Goal: Check status: Check status

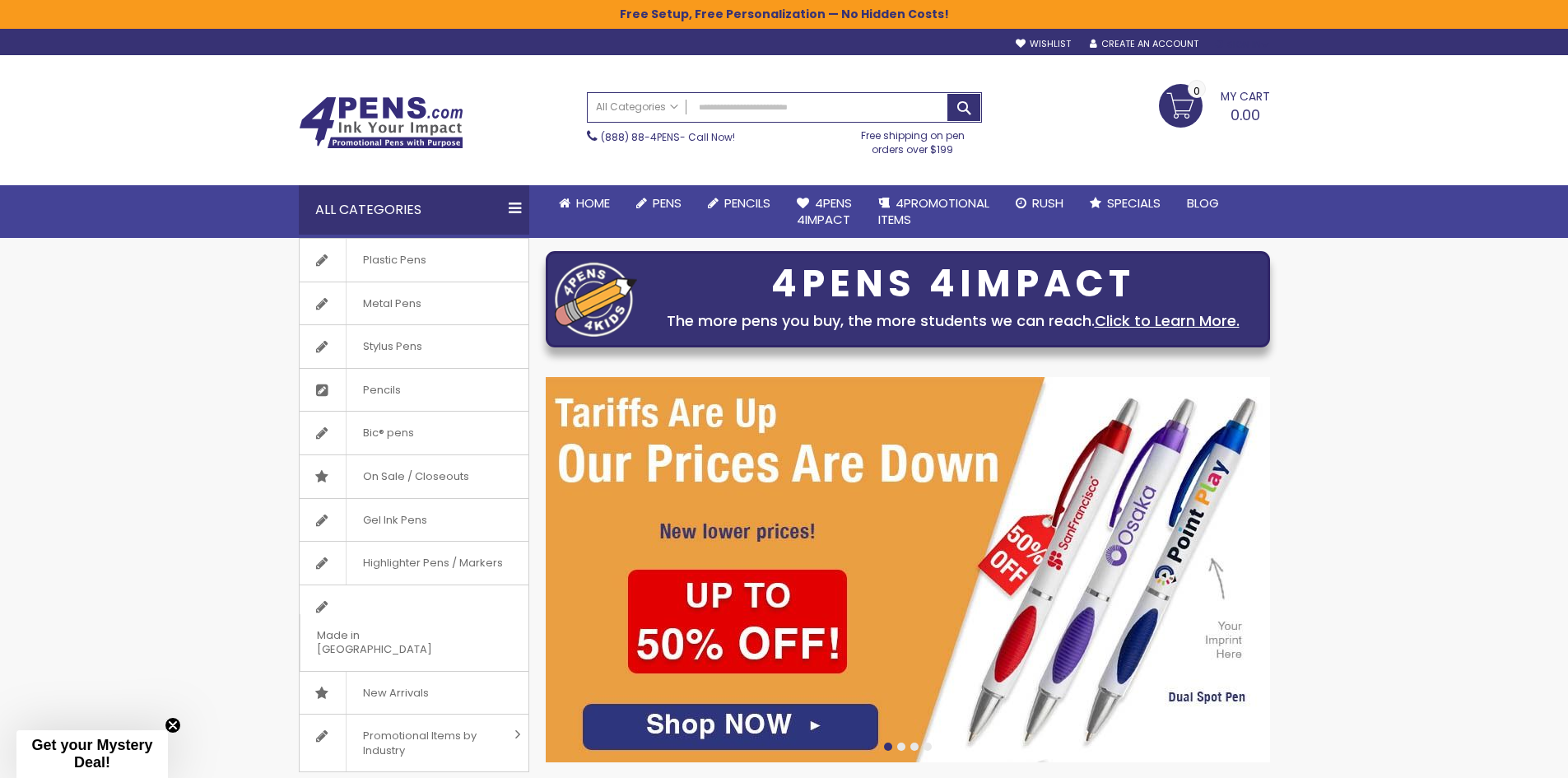
click at [1240, 46] on div "Sign In" at bounding box center [1242, 45] width 54 height 13
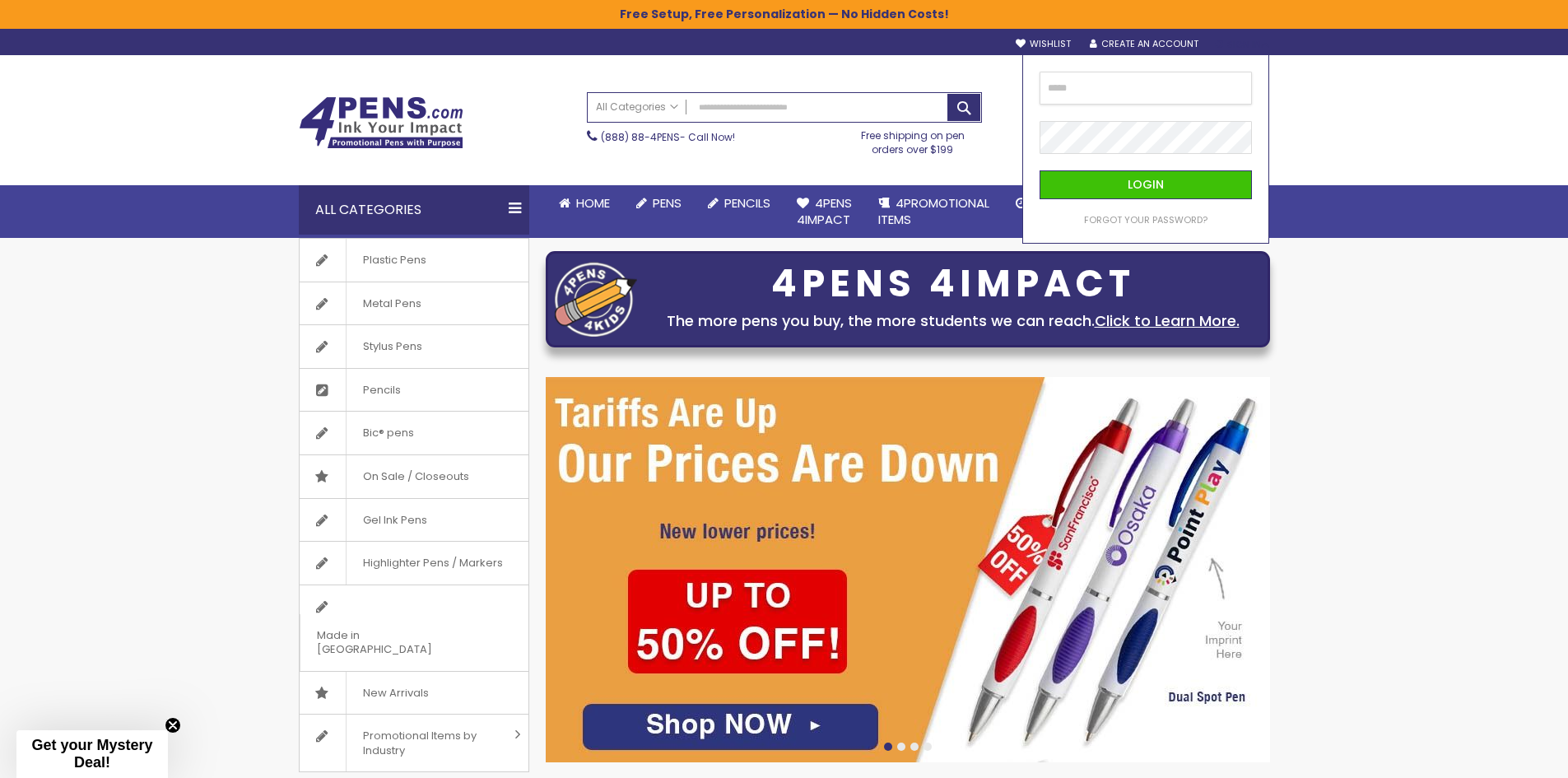
click at [1159, 92] on input "email" at bounding box center [1146, 88] width 212 height 33
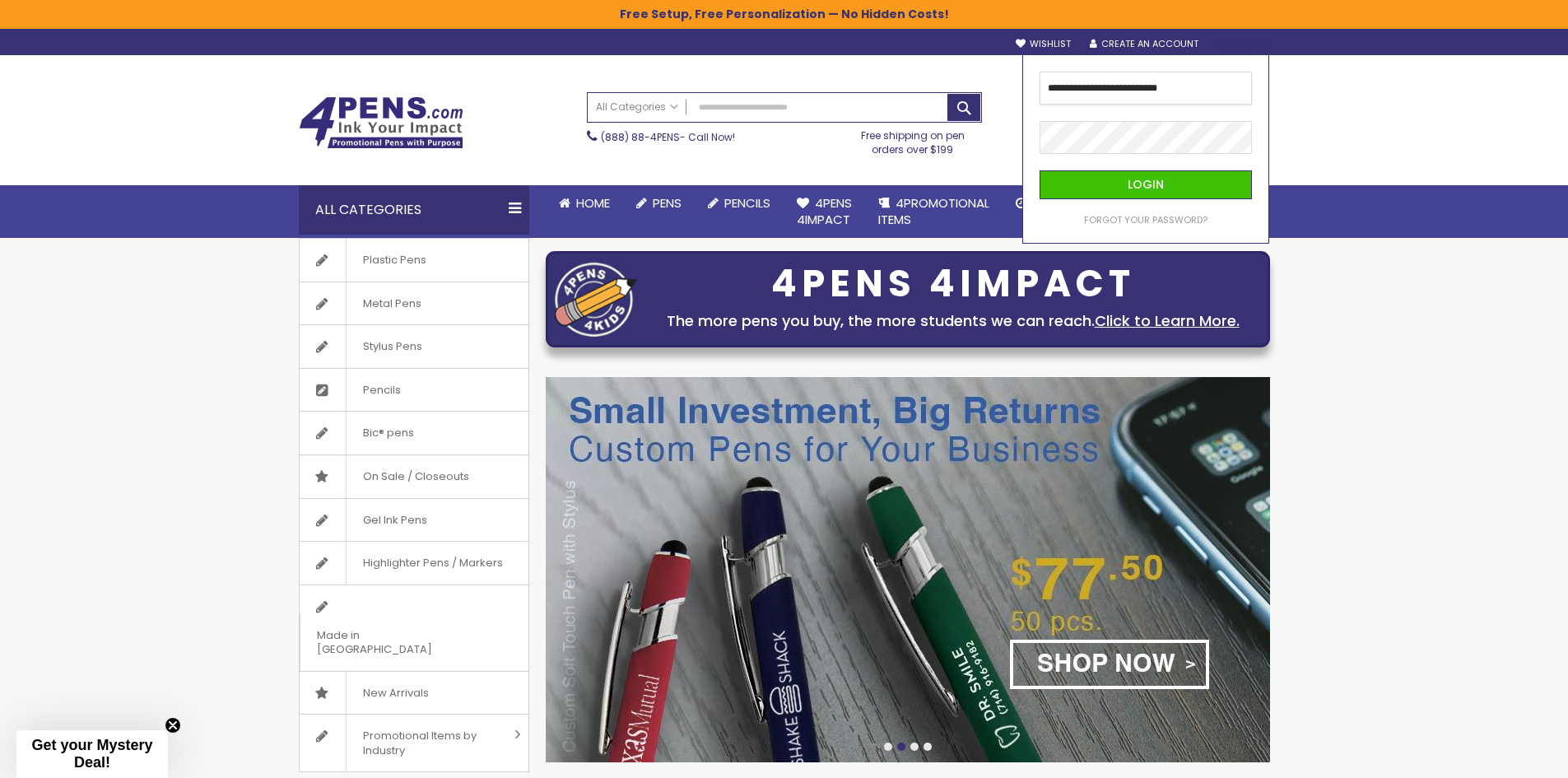
type input "**********"
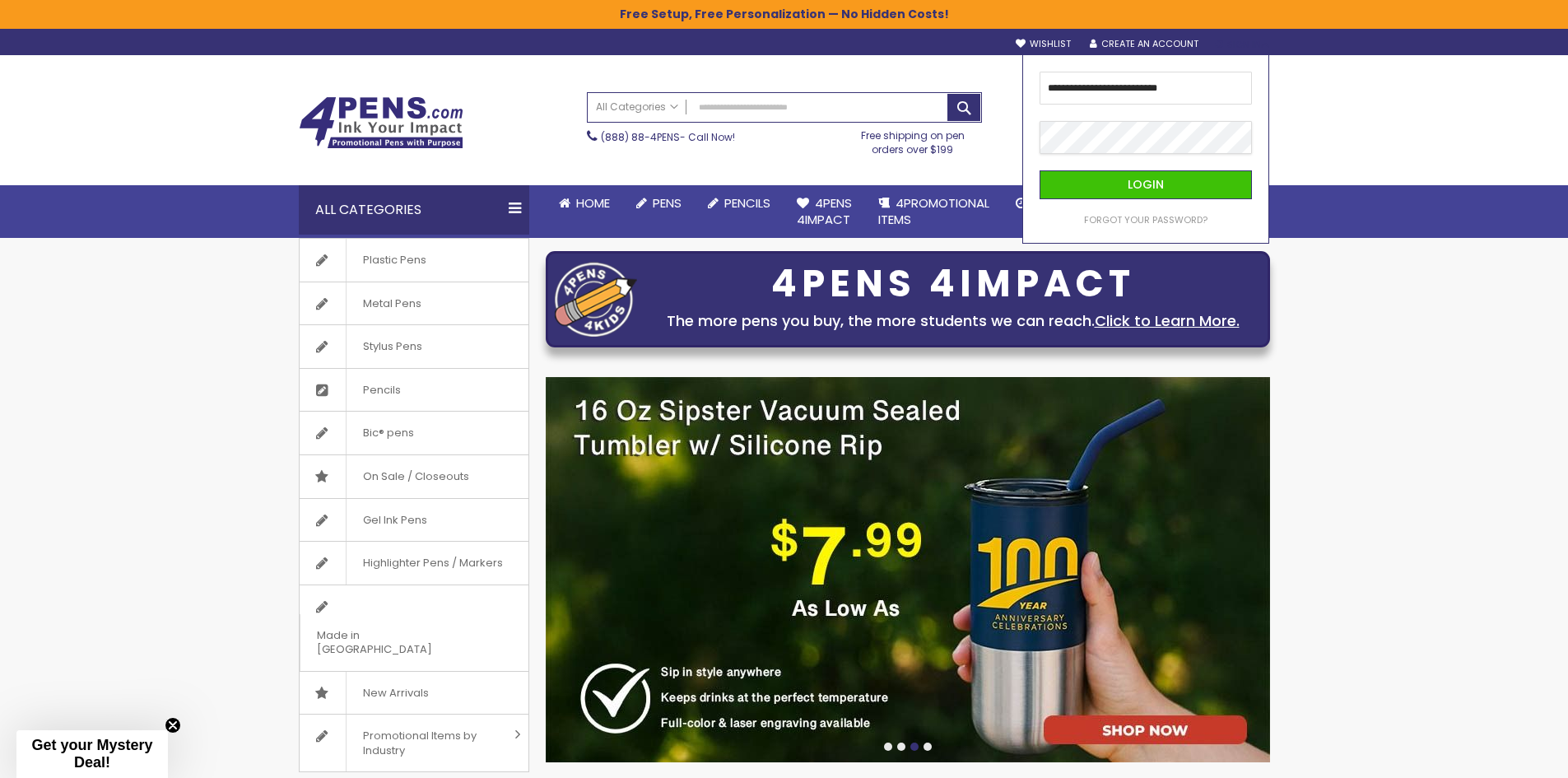
click at [1040, 170] on button "Login" at bounding box center [1146, 185] width 212 height 29
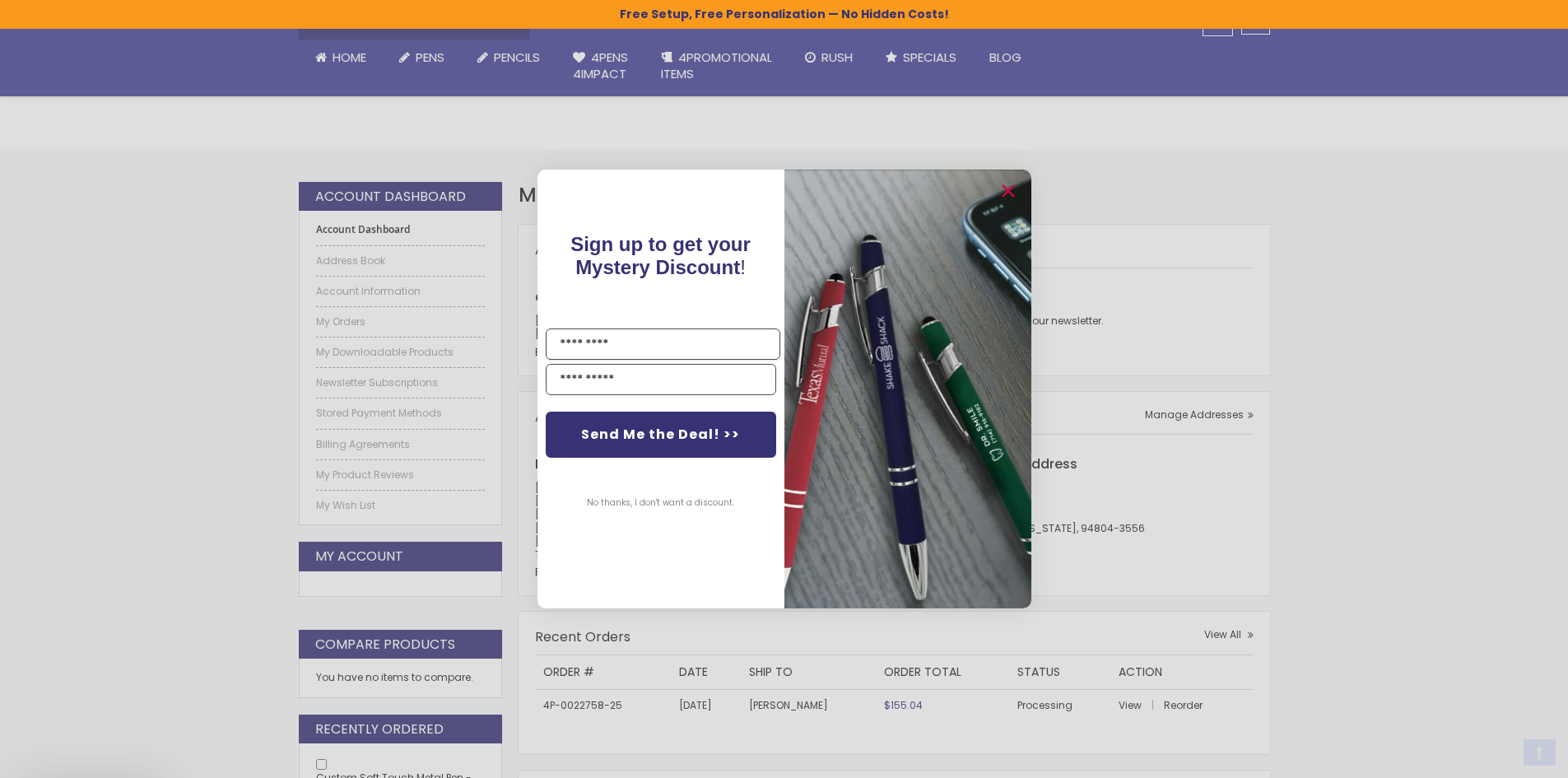
scroll to position [330, 0]
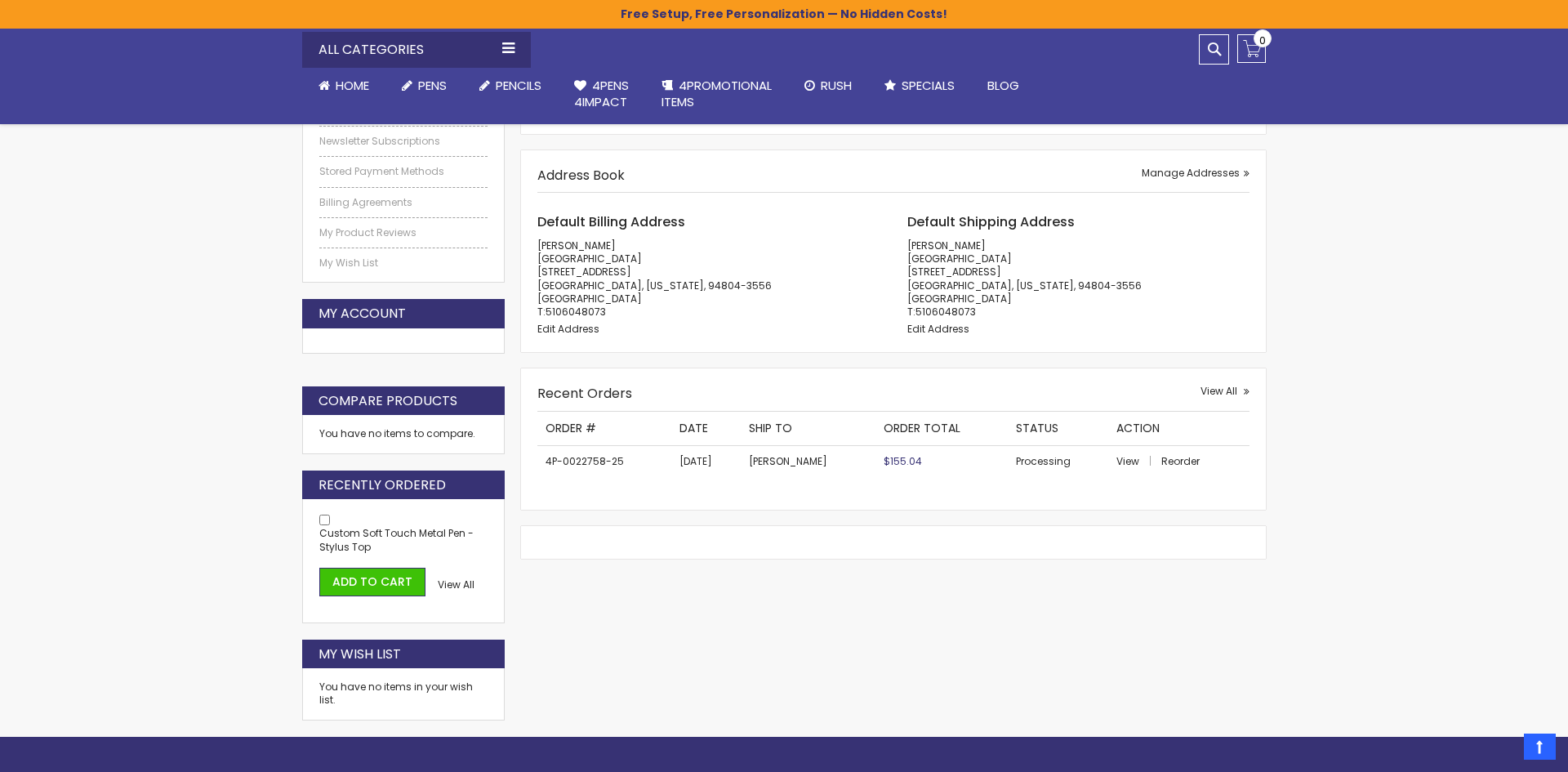
click at [1062, 265] on div "Close dialog Sign up to get your Mystery Discount ! Name Email Send Me the Deal…" at bounding box center [784, 386] width 1568 height 772
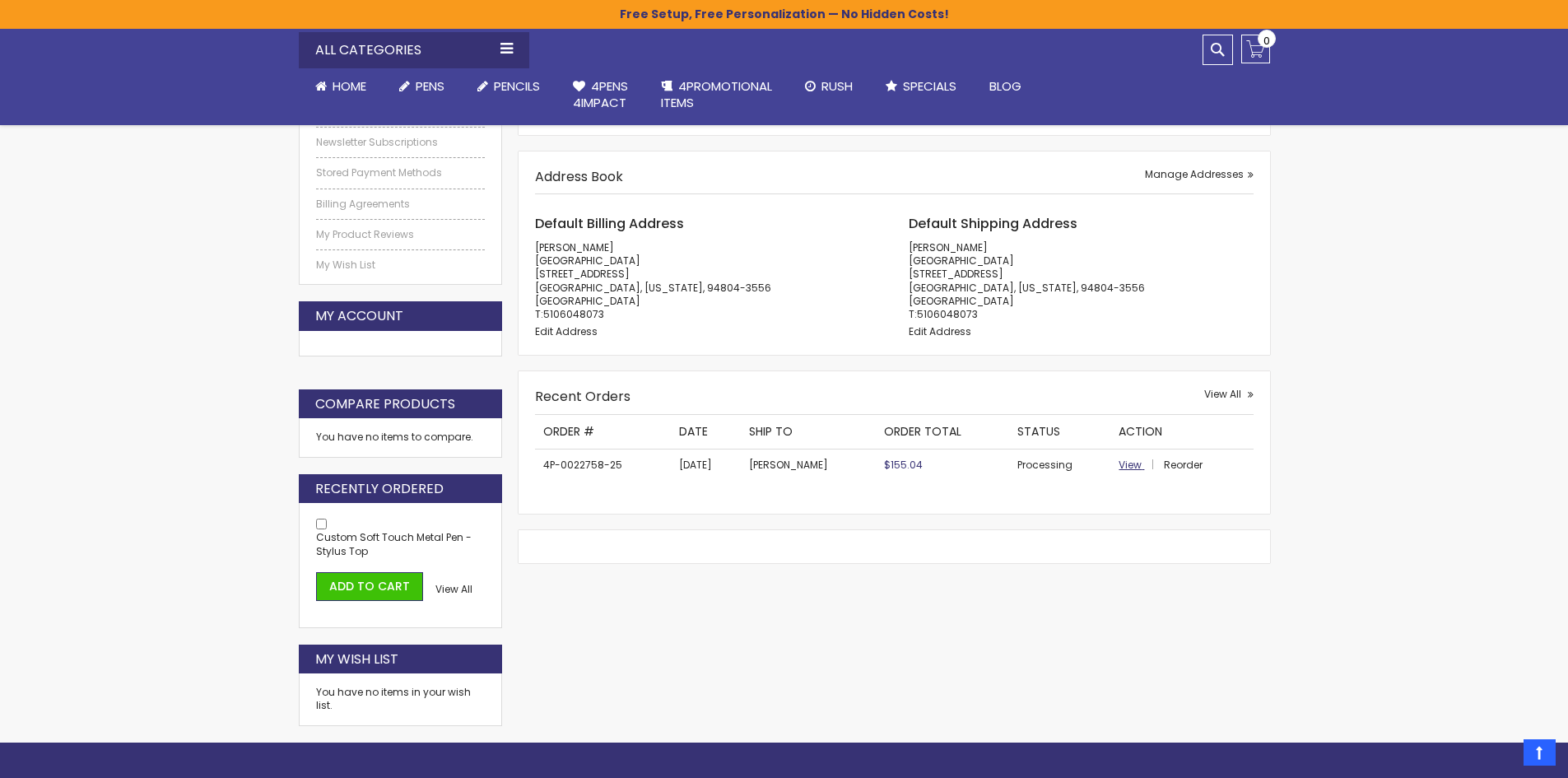
click at [1119, 465] on span "View" at bounding box center [1130, 465] width 23 height 14
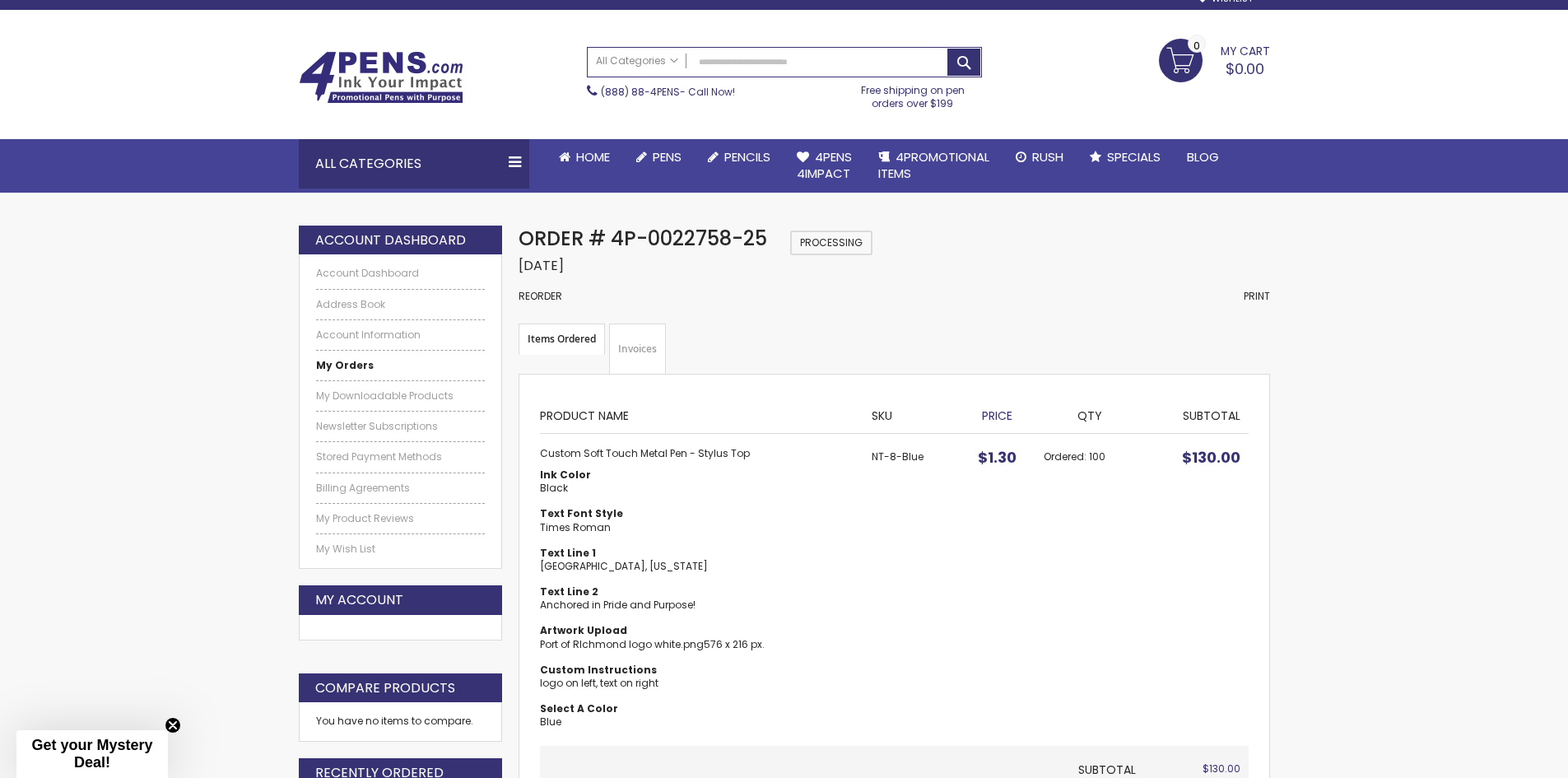
scroll to position [83, 0]
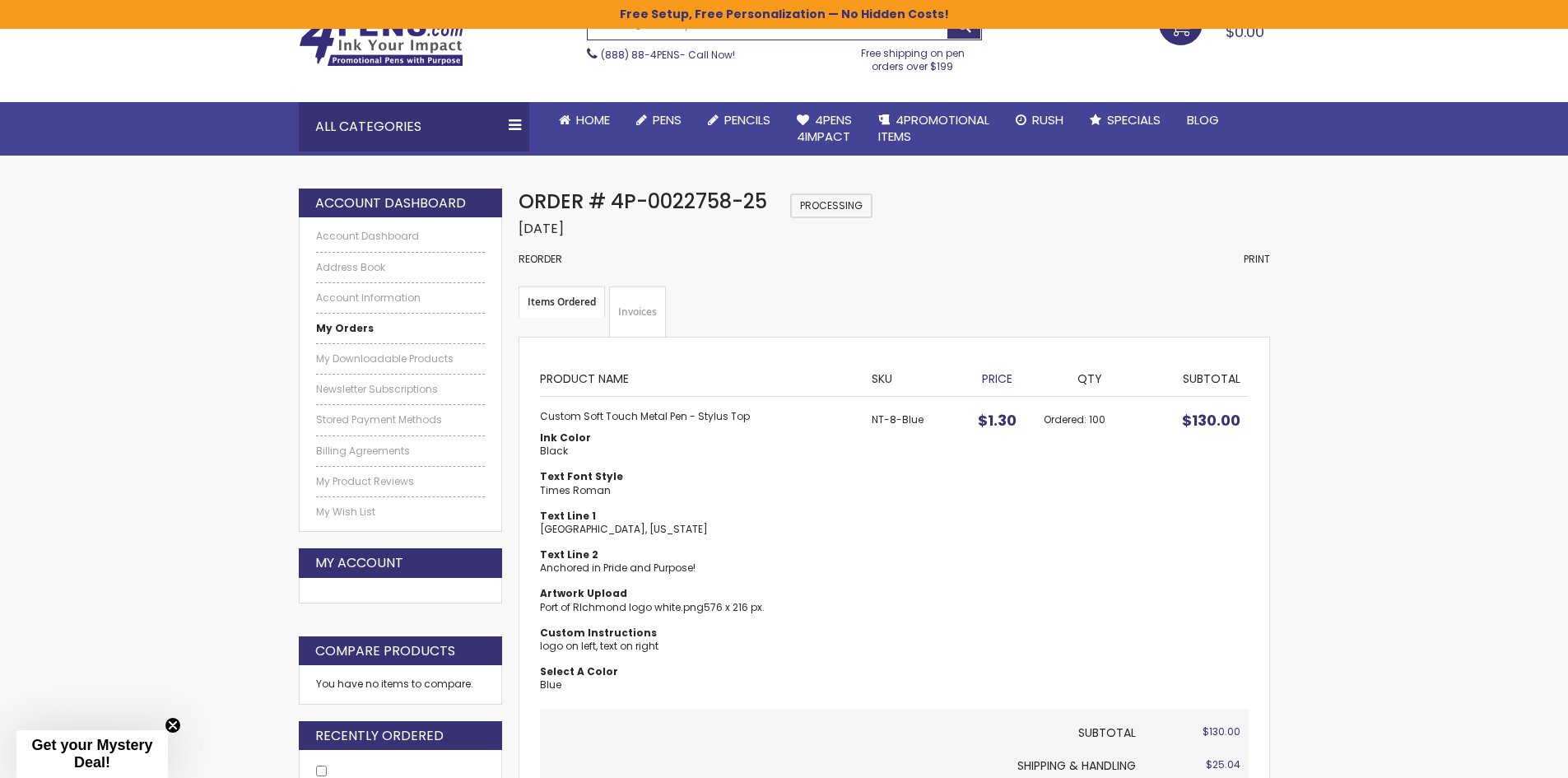
click at [647, 306] on link "Invoices" at bounding box center [637, 312] width 56 height 51
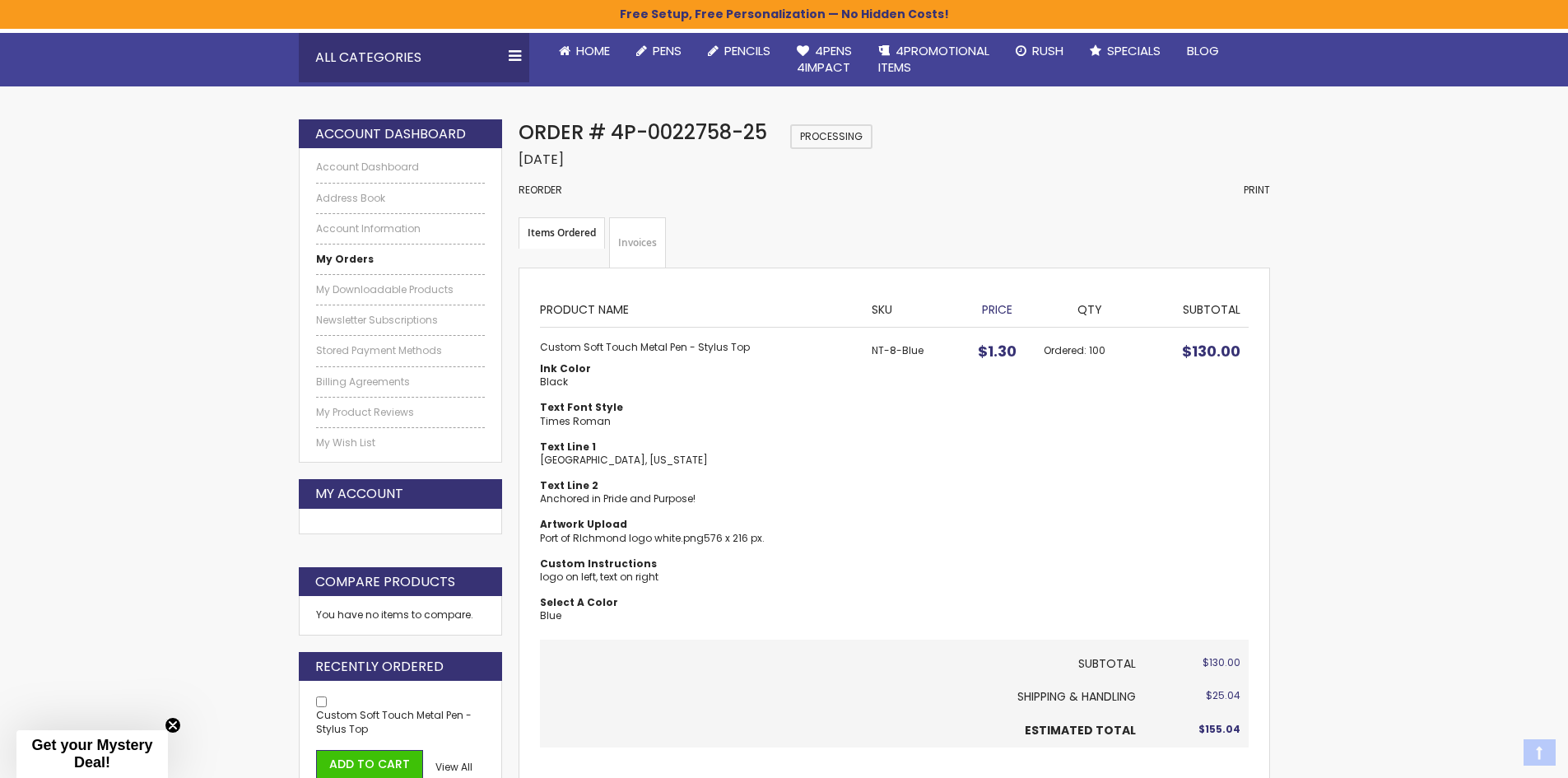
scroll to position [297, 0]
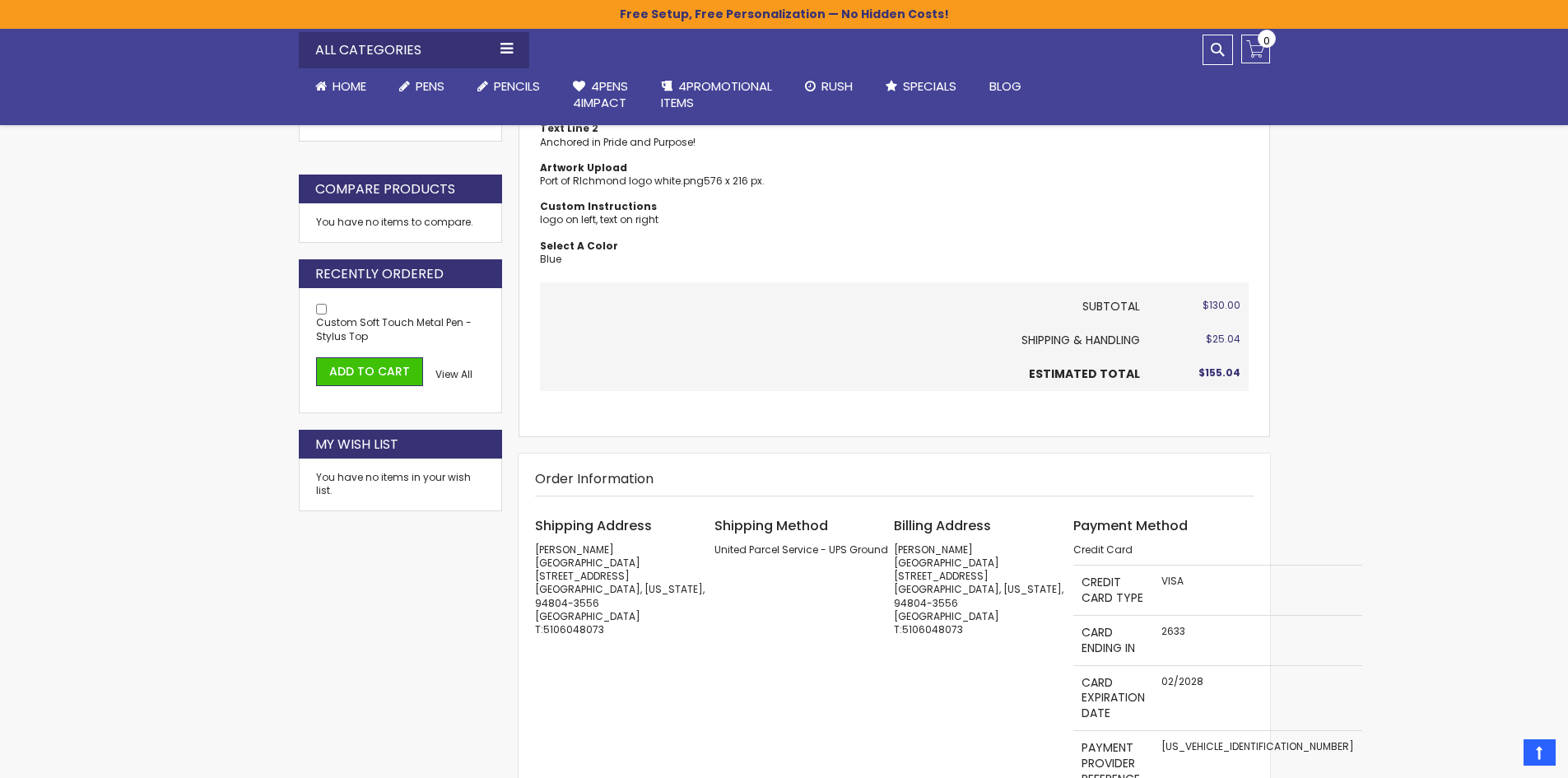
click at [1037, 494] on div "Order Information Shipping Address Kyle Lam Port of Richmond 1322 Canal Bouleva…" at bounding box center [894, 653] width 751 height 400
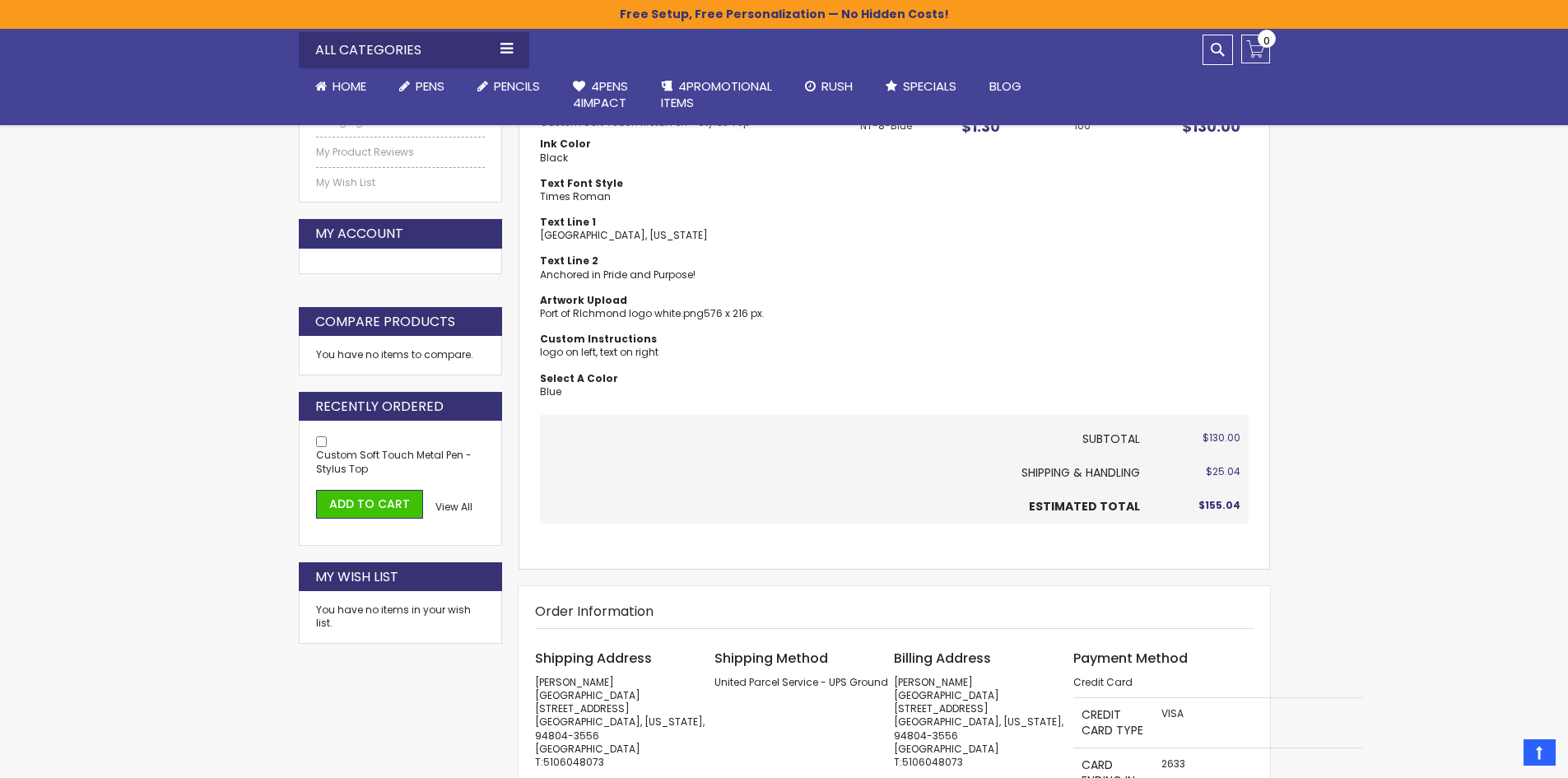
scroll to position [164, 0]
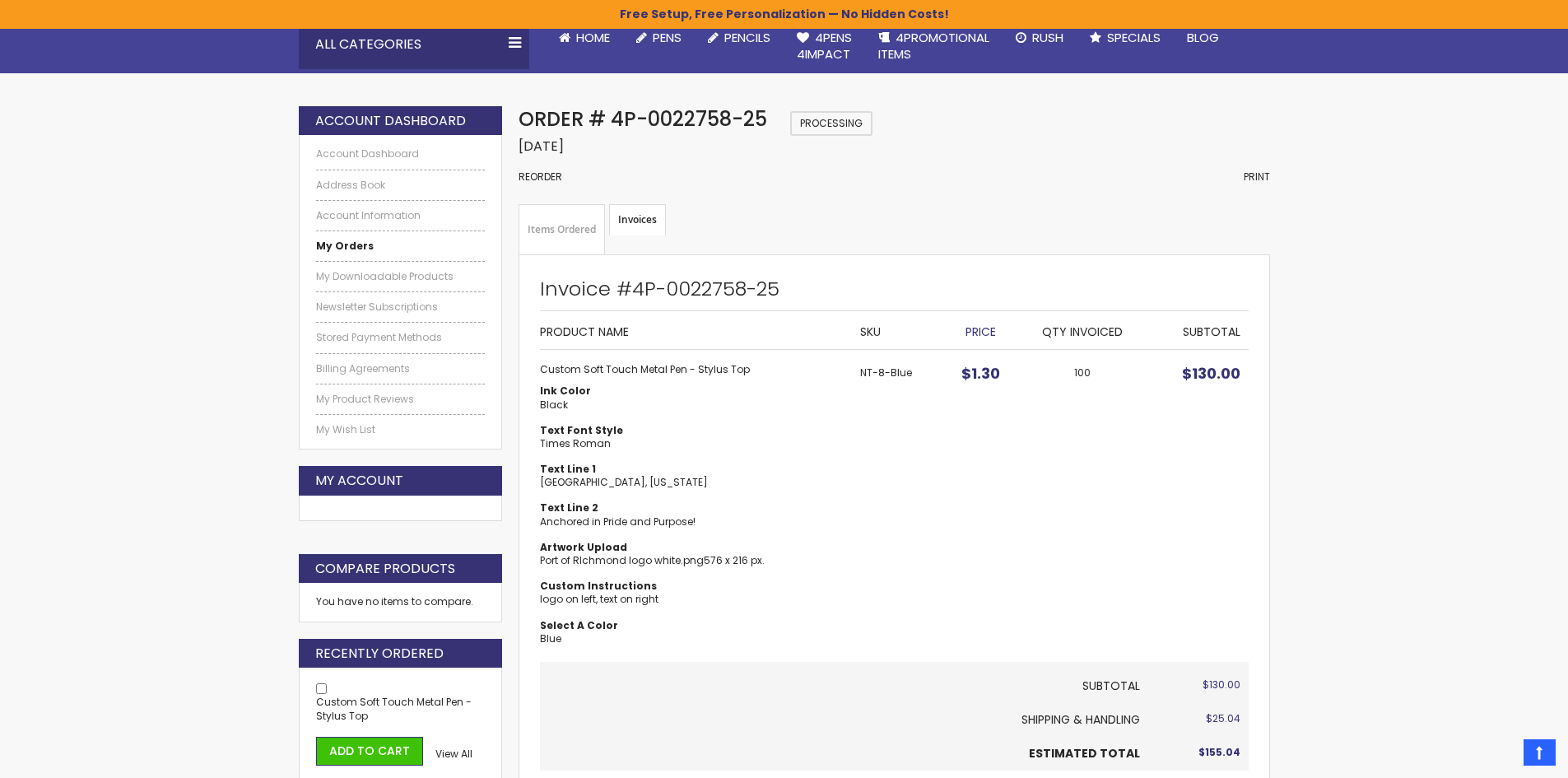
click at [1250, 185] on div "Order # 4P-0022758-25 Processing Order Date: July 30, 2025 Reorder Print" at bounding box center [894, 155] width 751 height 98
click at [1253, 177] on span "Print" at bounding box center [1257, 176] width 26 height 14
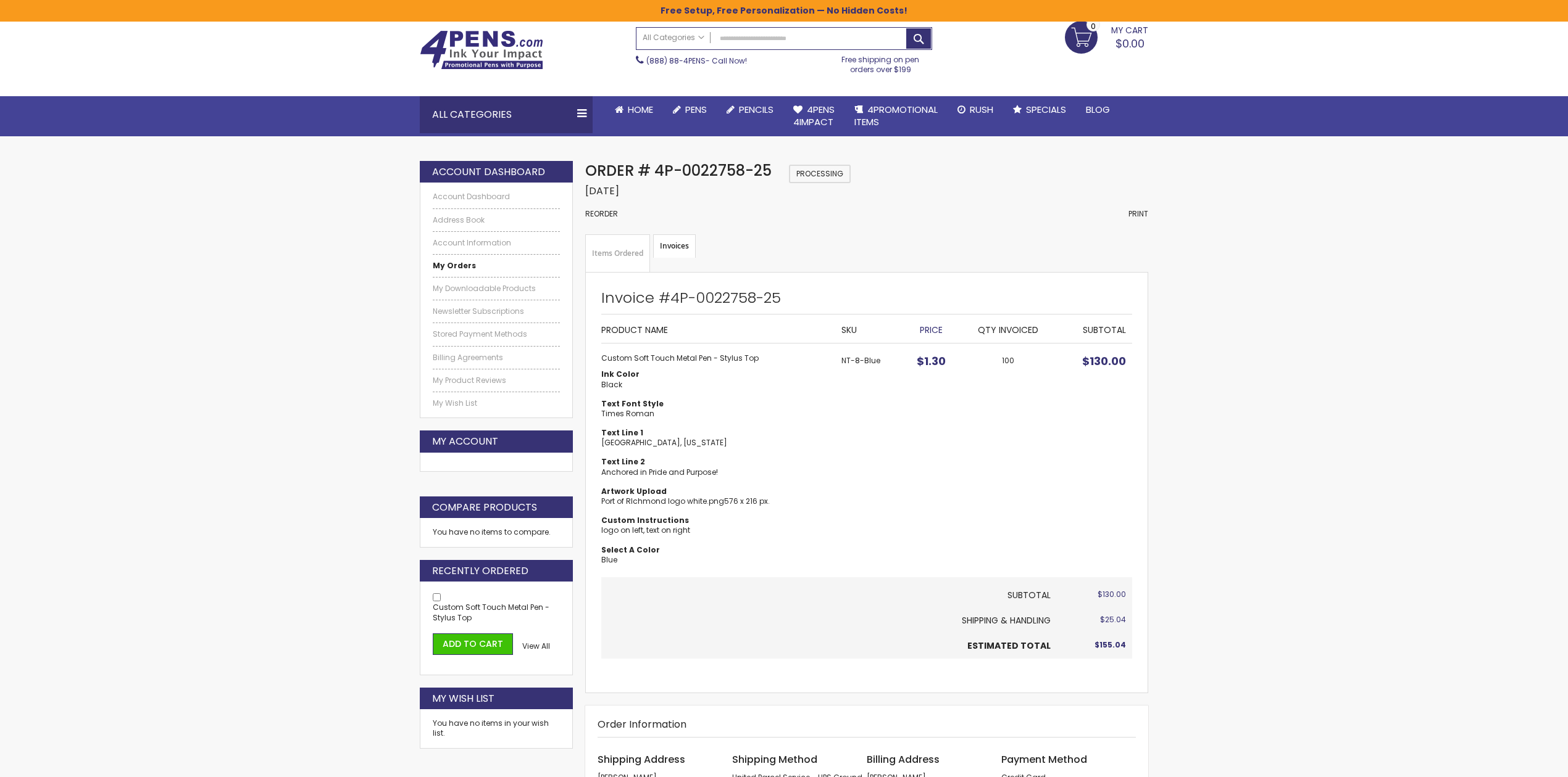
scroll to position [82, 0]
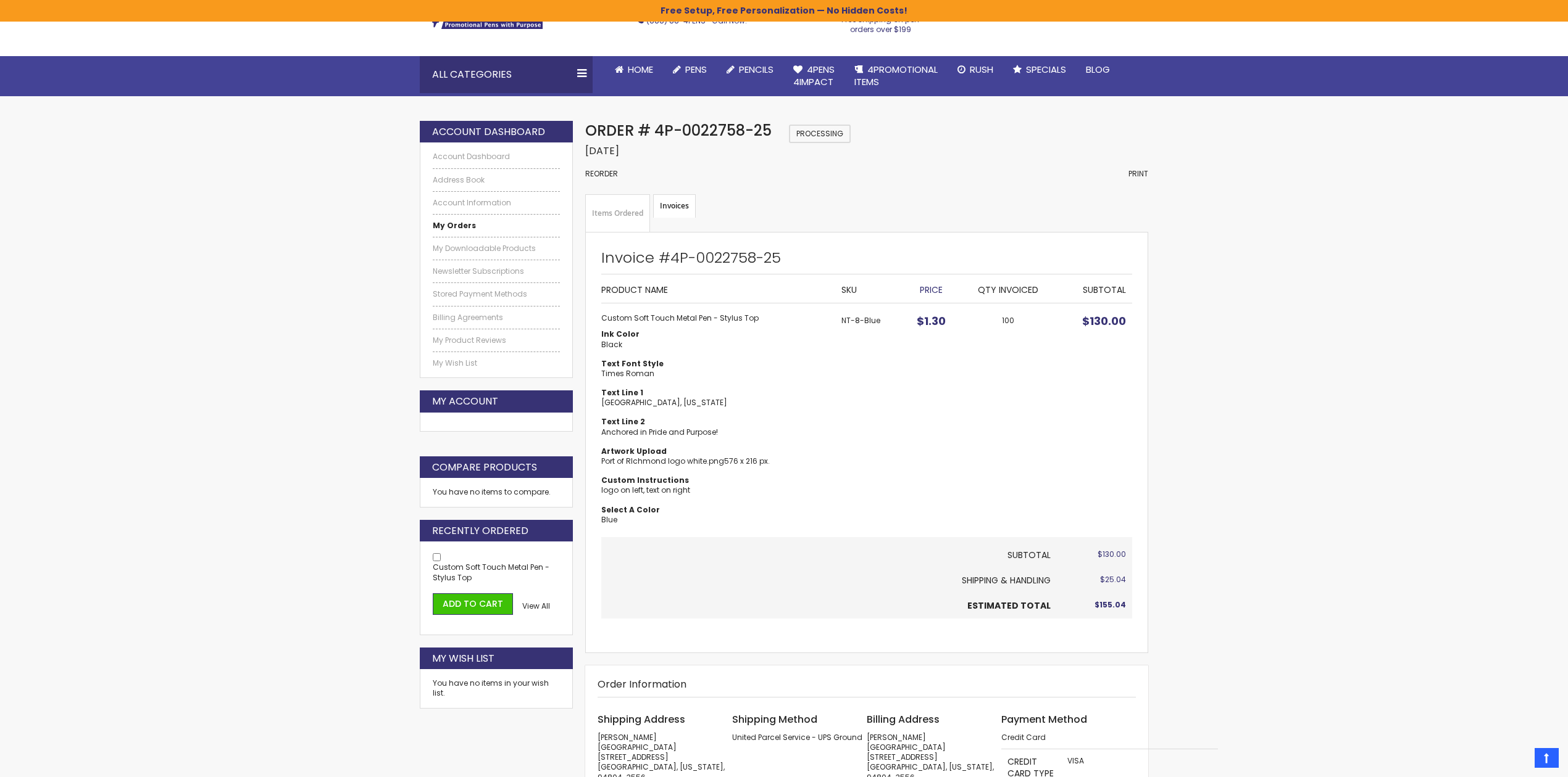
click at [664, 200] on strong "Invoices" at bounding box center [674, 206] width 42 height 23
click at [618, 211] on link "Items Ordered" at bounding box center [617, 214] width 65 height 38
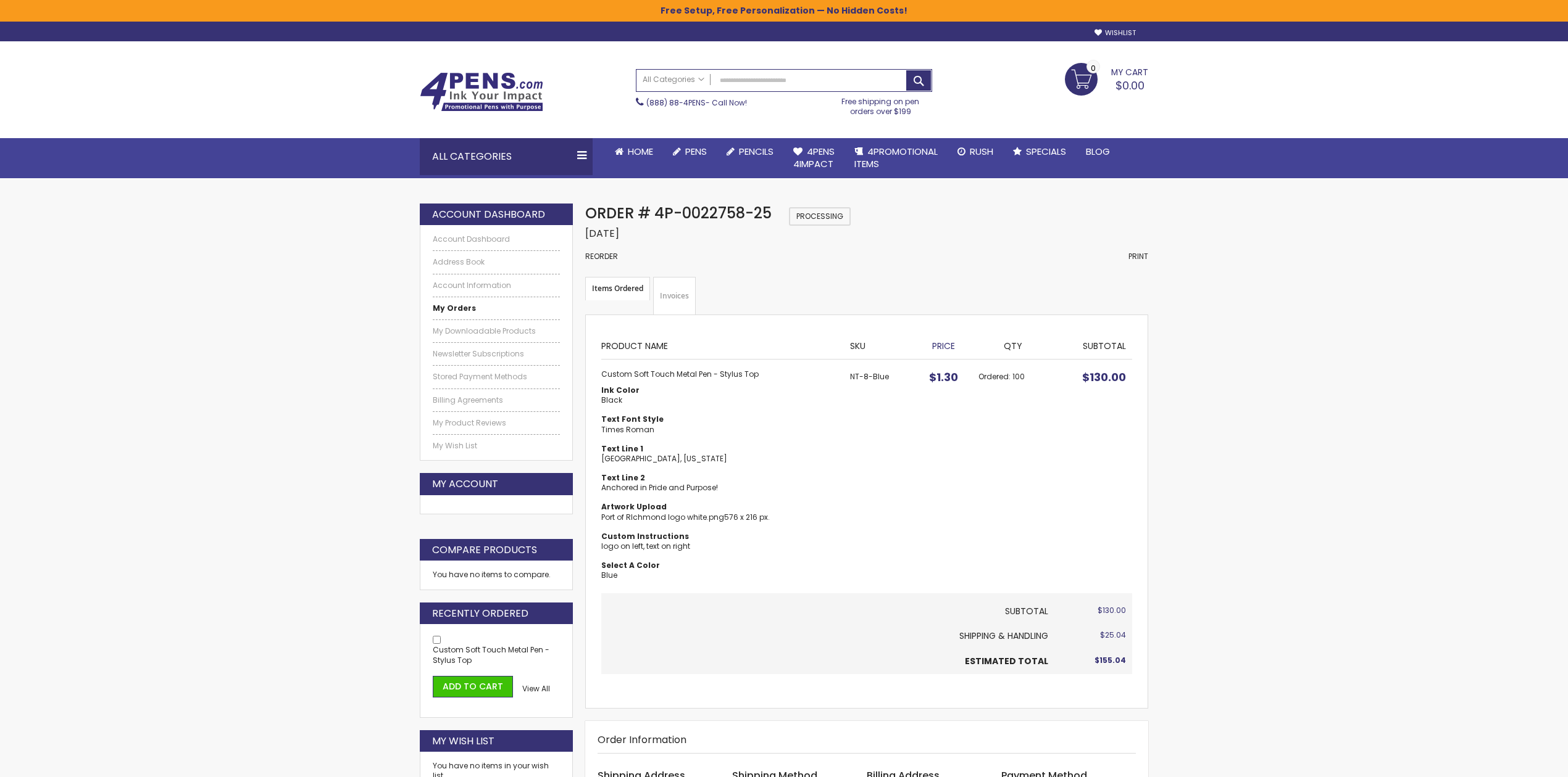
click at [663, 294] on link "Invoices" at bounding box center [674, 296] width 42 height 38
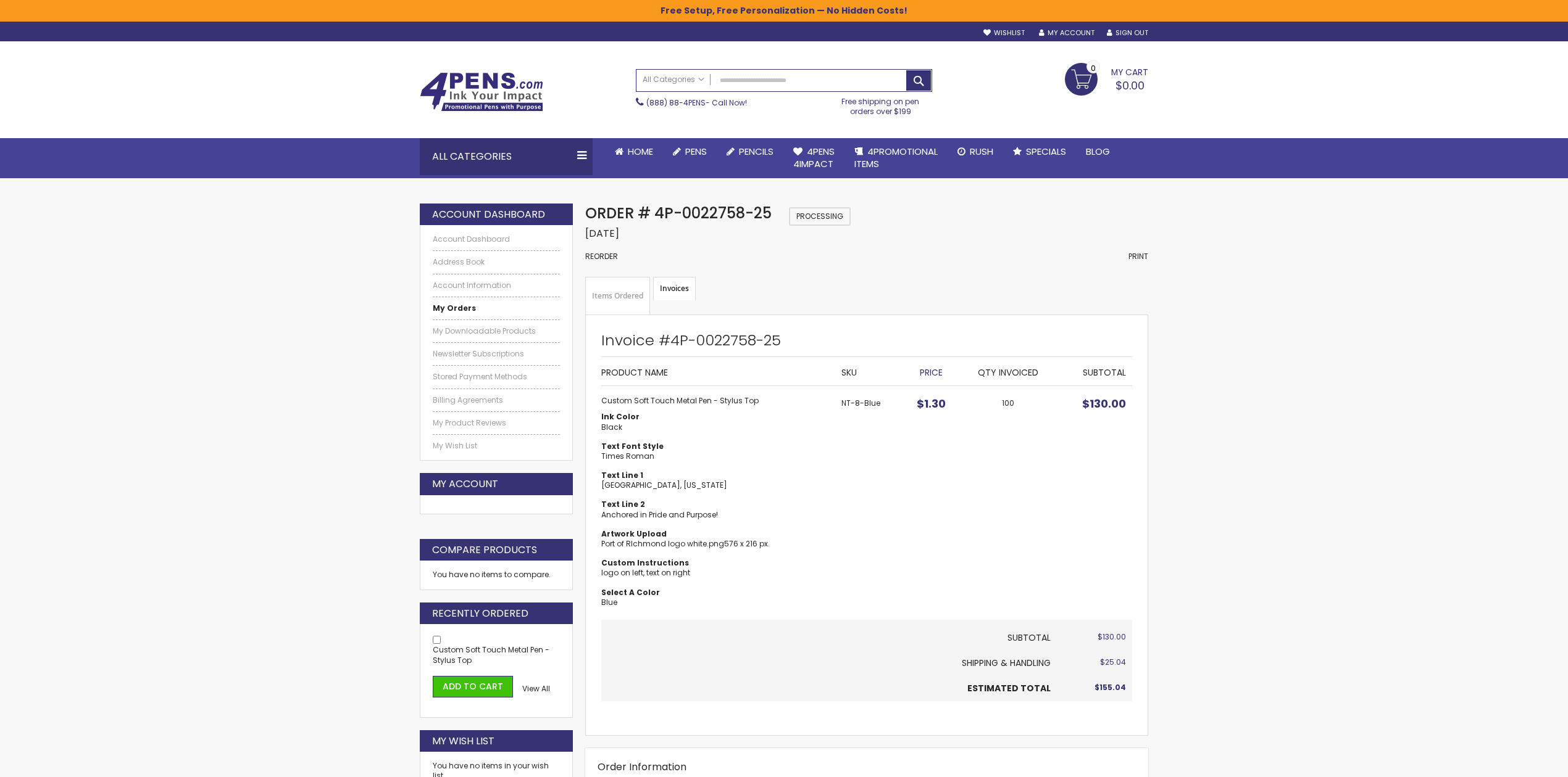
click at [1124, 248] on div "Order # 4P-0022758-25 Processing Order Date: July 30, 2025 Reorder Print" at bounding box center [866, 240] width 563 height 74
click at [1129, 248] on div "Order # 4P-0022758-25 Processing Order Date: July 30, 2025 Reorder Print" at bounding box center [866, 240] width 563 height 74
click at [1130, 254] on span "Print" at bounding box center [1138, 256] width 20 height 10
